Goal: Find specific page/section: Find specific page/section

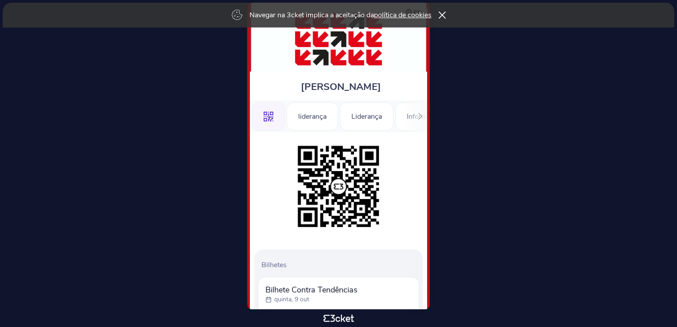
click at [448, 12] on div "Navegar na 3cket implica a aceitação da política de cookies" at bounding box center [338, 15] width 671 height 25
click at [317, 109] on div "liderança" at bounding box center [312, 116] width 51 height 28
